Goal: Task Accomplishment & Management: Use online tool/utility

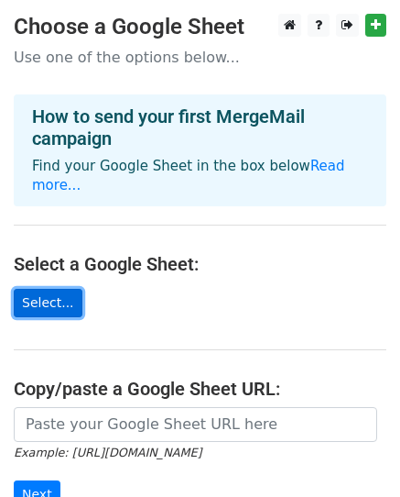
click at [40, 289] on link "Select..." at bounding box center [48, 303] width 69 height 28
click at [26, 289] on link "Select..." at bounding box center [48, 303] width 69 height 28
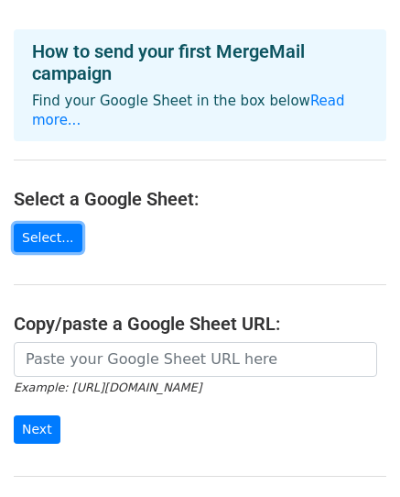
scroll to position [67, 0]
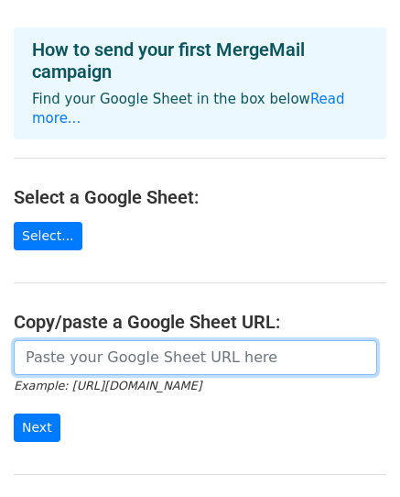
click at [160, 340] on input "url" at bounding box center [196, 357] width 364 height 35
paste input "https://files.oaiusercontent.com/file-6rNTKAbR7ckBJwPVnHxyXv?se=2025-07-29T13%3…"
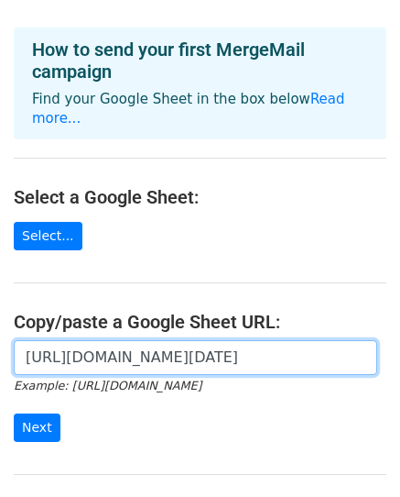
scroll to position [0, 1940]
type input "https://files.oaiusercontent.com/file-6rNTKAbR7ckBJwPVnHxyXv?se=2025-07-29T13%3…"
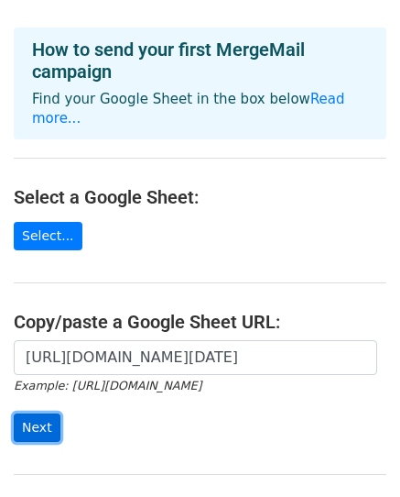
scroll to position [0, 0]
click at [38, 413] on input "Next" at bounding box center [37, 427] width 47 height 28
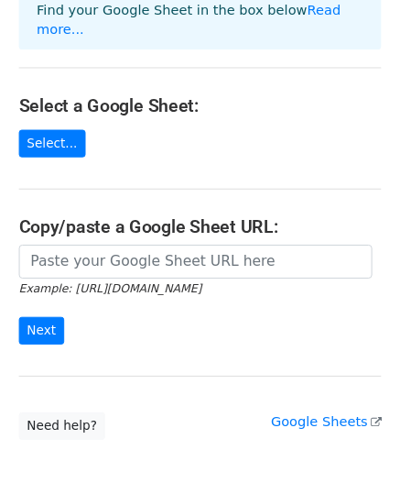
scroll to position [214, 0]
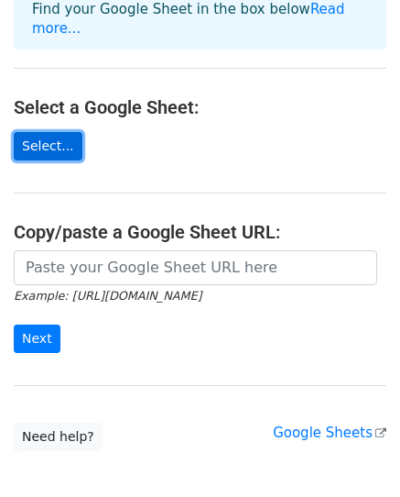
click at [52, 132] on link "Select..." at bounding box center [48, 146] width 69 height 28
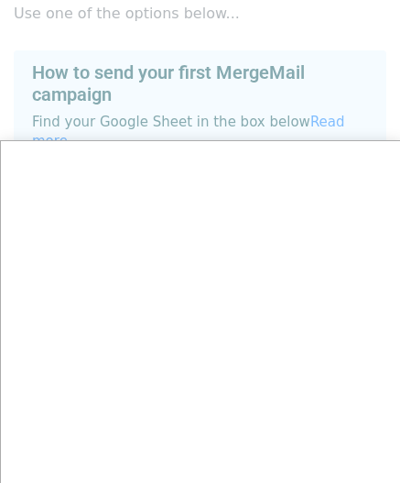
scroll to position [0, 0]
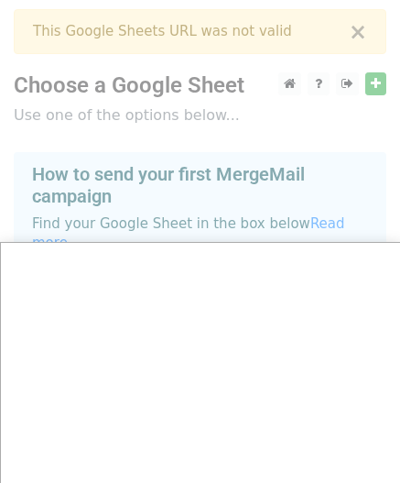
click at [356, 36] on div at bounding box center [200, 396] width 400 height 793
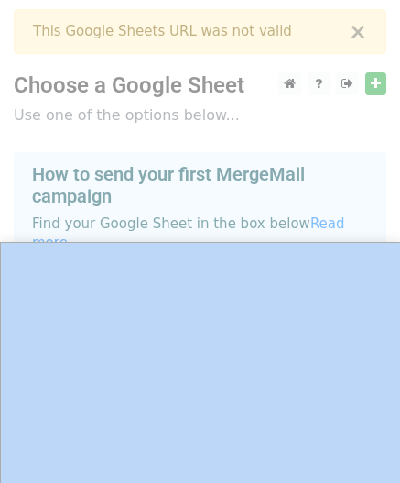
click at [356, 36] on div at bounding box center [200, 396] width 400 height 793
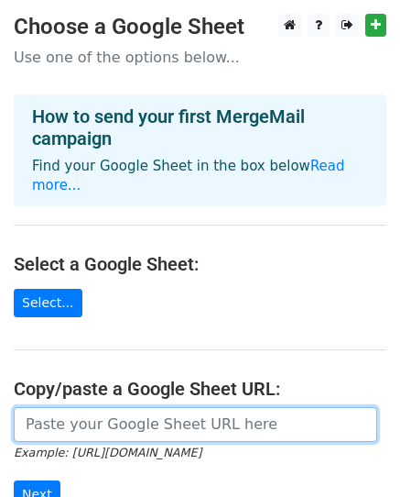
paste input "https://docs.google.com/spreadsheets/d/12UPXHbWqLWitiw4ci5IOLtpIoAITPCtSYmM8-Uw…"
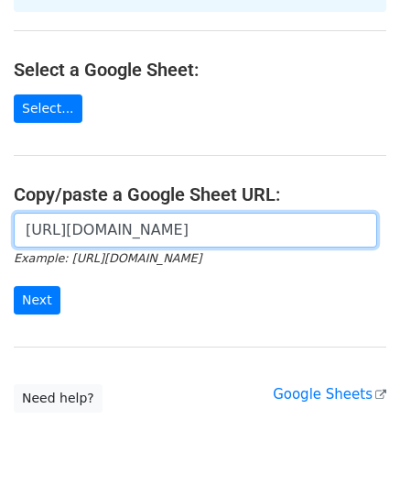
scroll to position [237, 0]
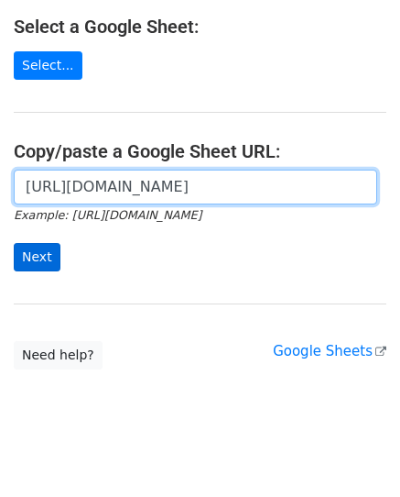
type input "https://docs.google.com/spreadsheets/d/12UPXHbWqLWitiw4ci5IOLtpIoAITPCtSYmM8-Uw…"
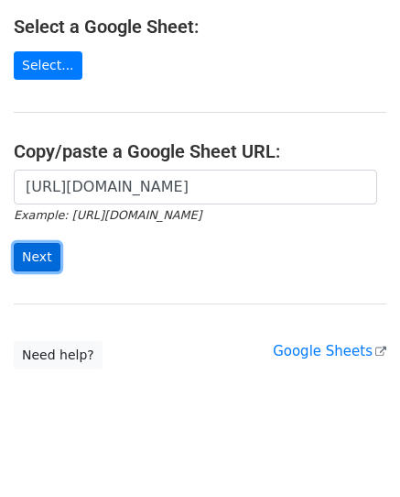
scroll to position [0, 0]
click at [40, 243] on input "Next" at bounding box center [37, 257] width 47 height 28
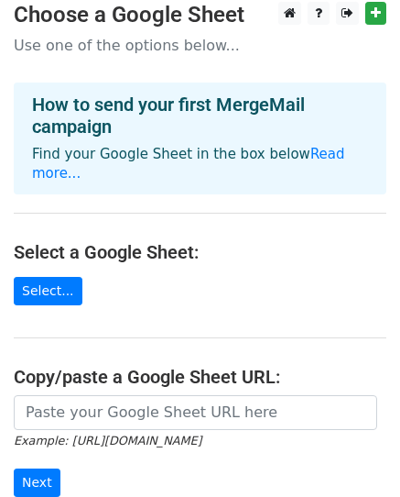
scroll to position [15, 0]
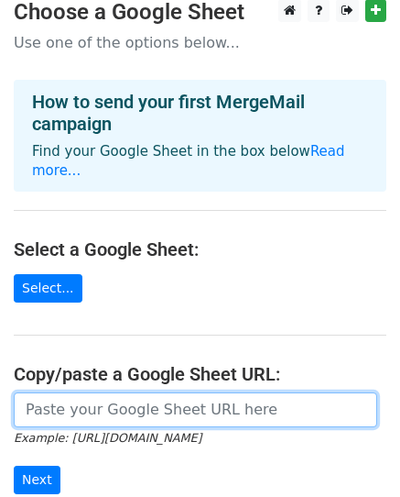
click at [106, 394] on input "url" at bounding box center [196, 409] width 364 height 35
paste input "https://docs.google.com/spreadsheets/d/12UPXHbWqLWitiw4ci5IOLtpIoAITPCtSYmM8-Uw…"
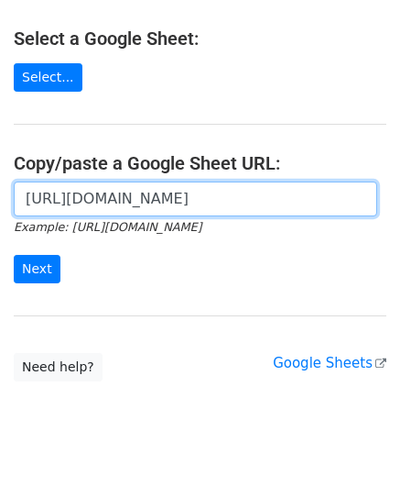
scroll to position [233, 0]
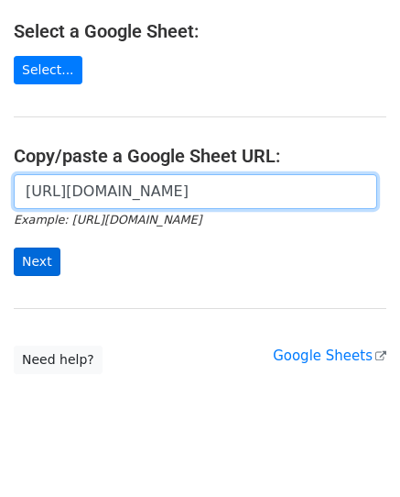
type input "https://docs.google.com/spreadsheets/d/12UPXHbWqLWitiw4ci5IOLtpIoAITPCtSYmM8-Uw…"
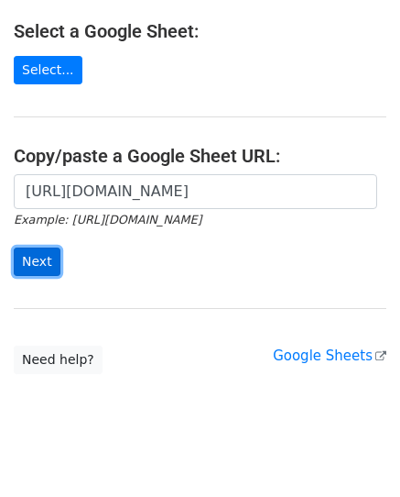
click at [16, 247] on input "Next" at bounding box center [37, 261] width 47 height 28
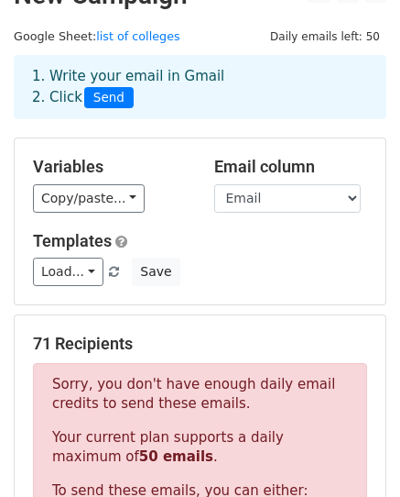
scroll to position [36, 0]
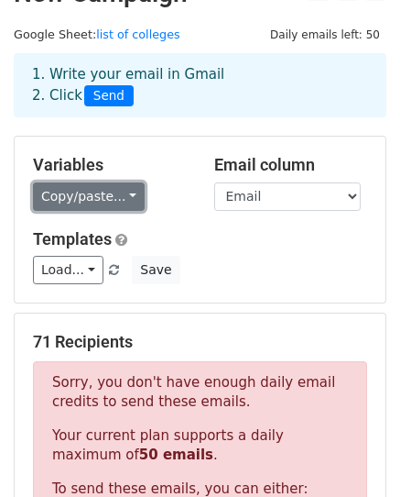
click at [122, 201] on link "Copy/paste..." at bounding box center [89, 196] width 112 height 28
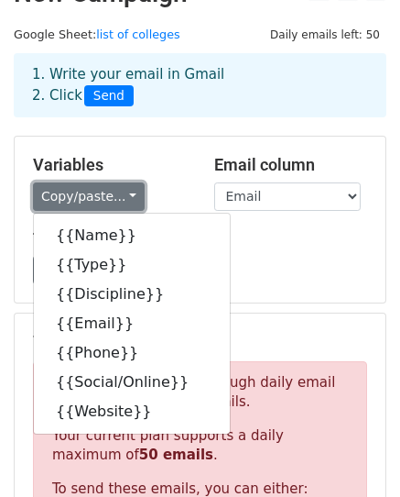
click at [122, 201] on link "Copy/paste..." at bounding box center [89, 196] width 112 height 28
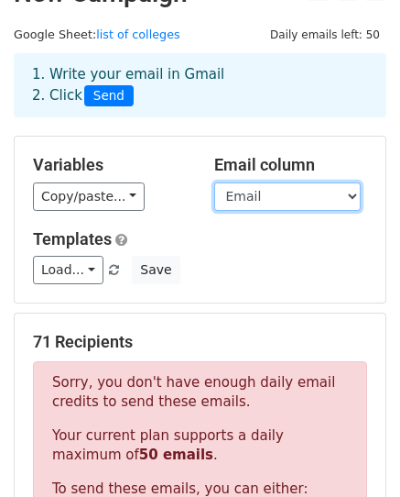
click at [320, 205] on select "Name Type Discipline Email Phone Social/Online Website" at bounding box center [287, 196] width 147 height 28
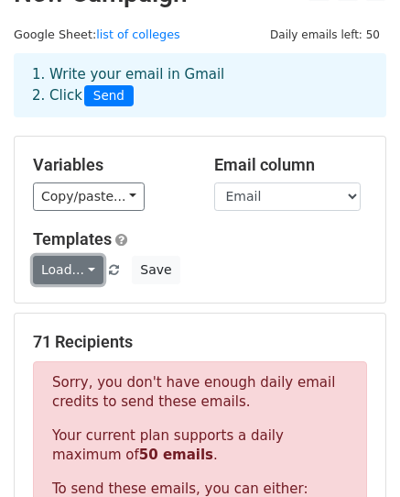
click at [80, 273] on link "Load..." at bounding box center [68, 270] width 71 height 28
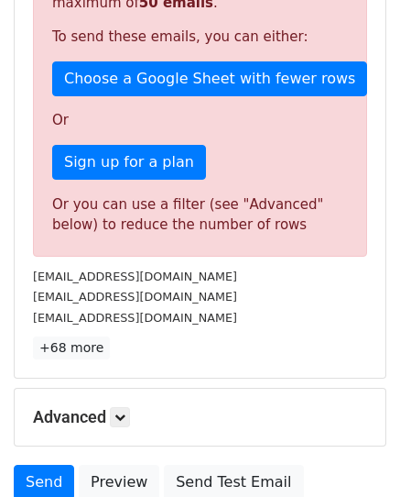
scroll to position [585, 0]
